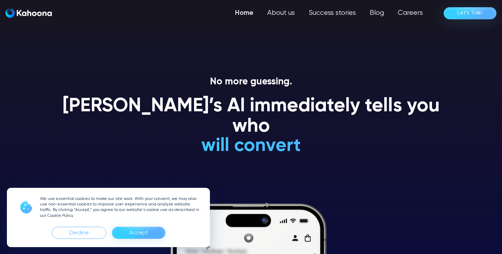
click at [128, 231] on div "Accept" at bounding box center [138, 233] width 53 height 12
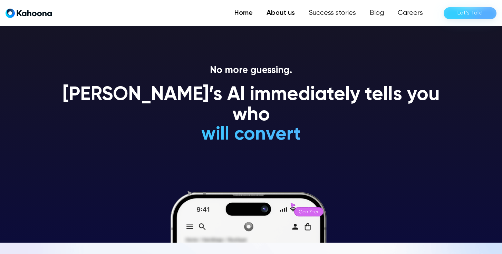
scroll to position [4, 0]
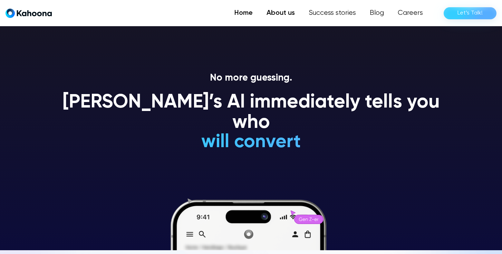
click at [294, 12] on link "About us" at bounding box center [280, 13] width 42 height 14
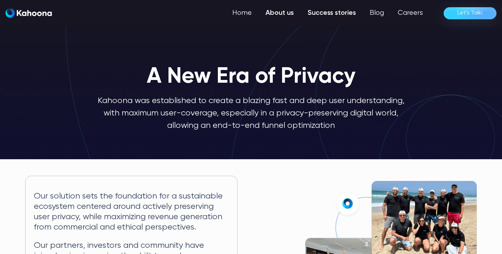
click at [328, 14] on link "Success stories" at bounding box center [331, 13] width 62 height 14
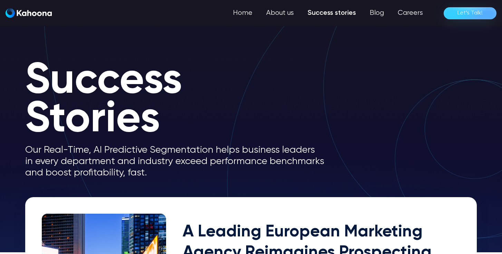
click at [402, 21] on div "Home About us Success stories Blog Careers Let’s Talk!" at bounding box center [251, 13] width 502 height 26
click at [404, 10] on link "Careers" at bounding box center [410, 13] width 40 height 14
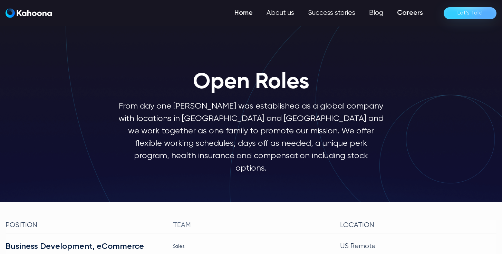
click at [254, 13] on link "Home" at bounding box center [243, 13] width 32 height 14
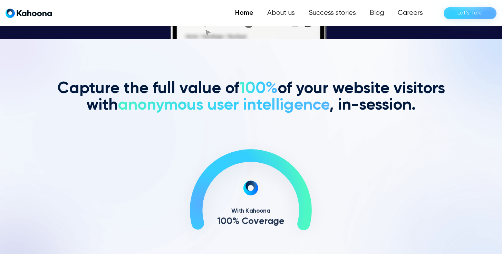
scroll to position [215, 0]
